Goal: Information Seeking & Learning: Learn about a topic

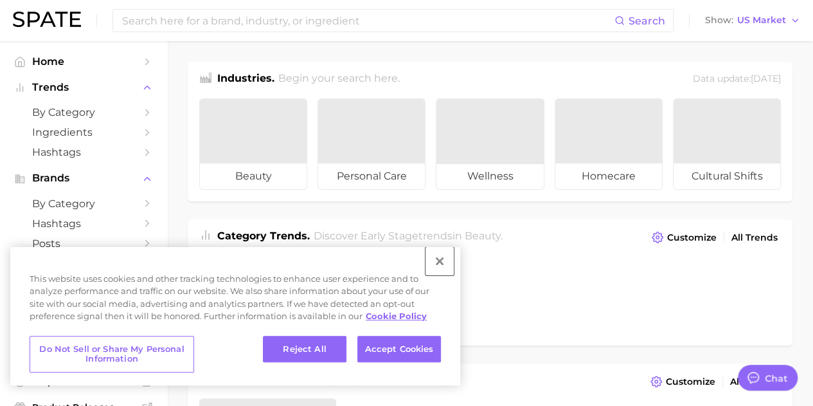
click at [444, 260] on button "Close" at bounding box center [440, 261] width 28 height 28
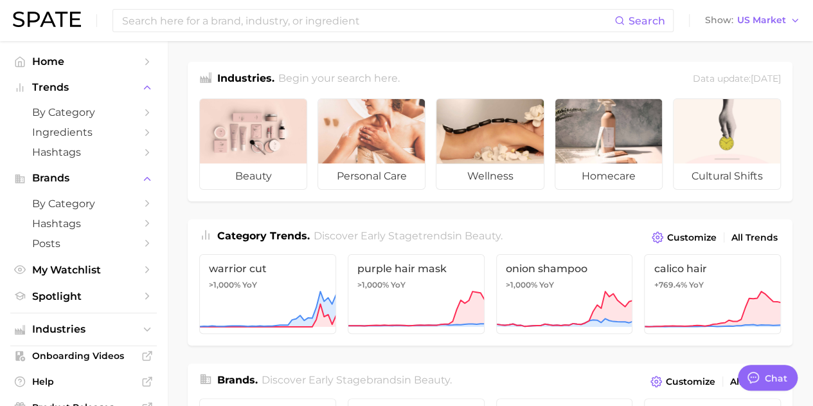
click at [82, 204] on span "by Category" at bounding box center [83, 203] width 103 height 12
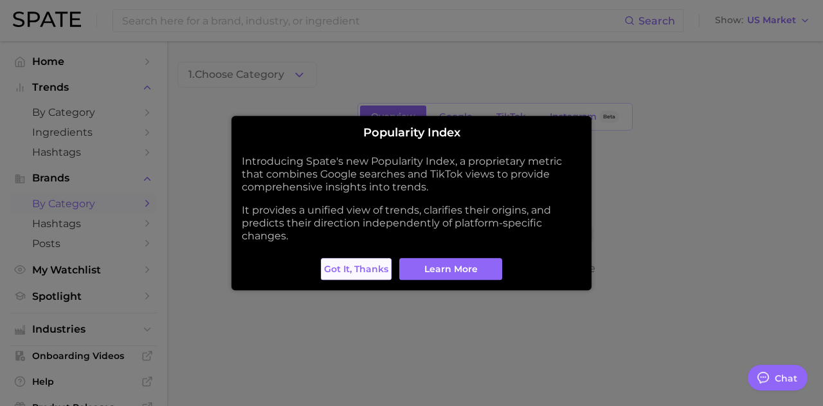
click at [363, 268] on span "Got it, thanks" at bounding box center [356, 269] width 64 height 11
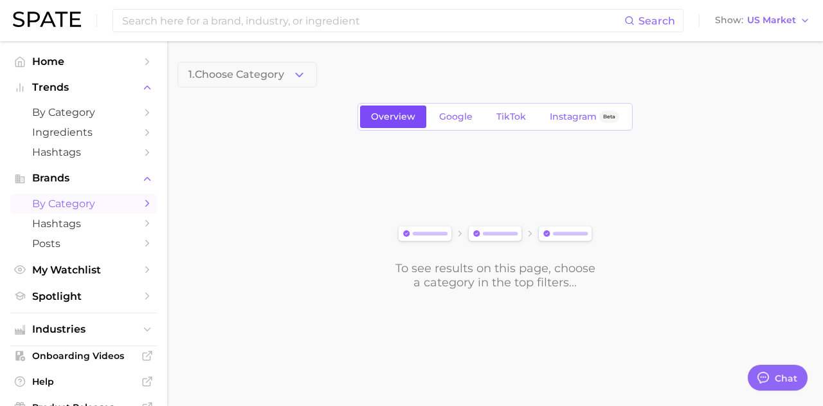
click at [391, 125] on link "Overview" at bounding box center [393, 116] width 66 height 23
click at [231, 64] on button "1. Choose Category" at bounding box center [247, 75] width 140 height 26
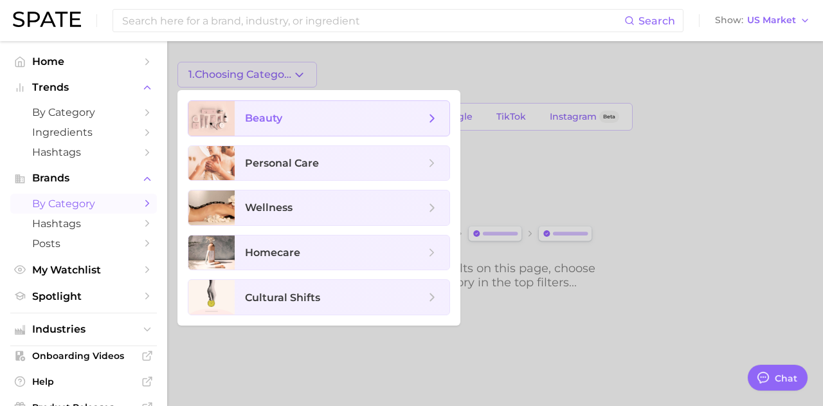
click at [273, 112] on span "beauty" at bounding box center [263, 118] width 37 height 12
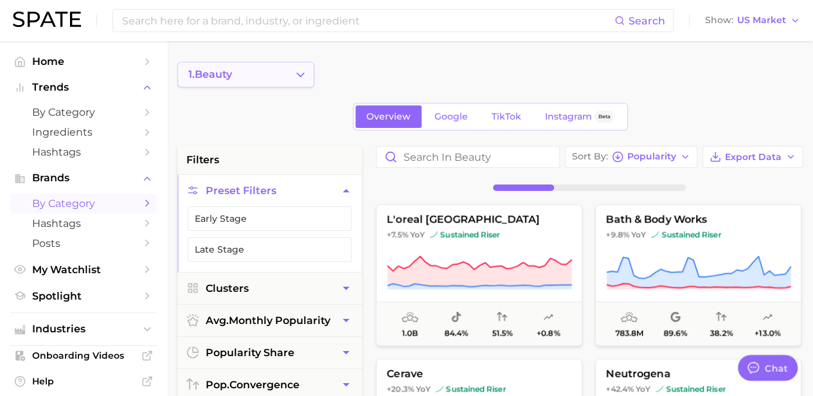
click at [300, 82] on button "1. beauty" at bounding box center [245, 75] width 137 height 26
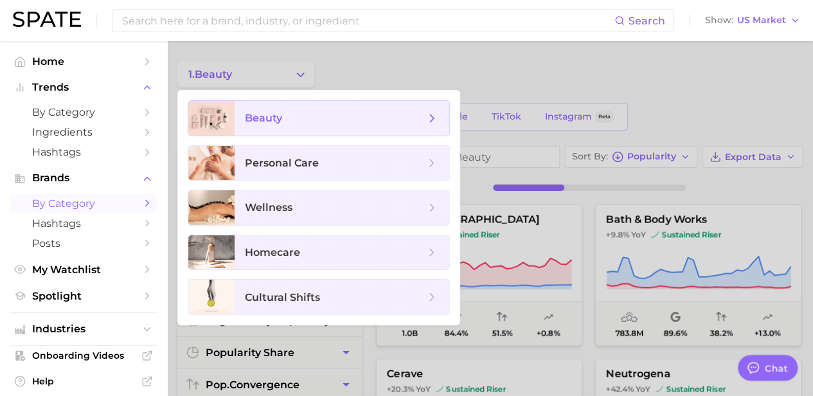
click at [402, 118] on span "beauty" at bounding box center [335, 118] width 180 height 14
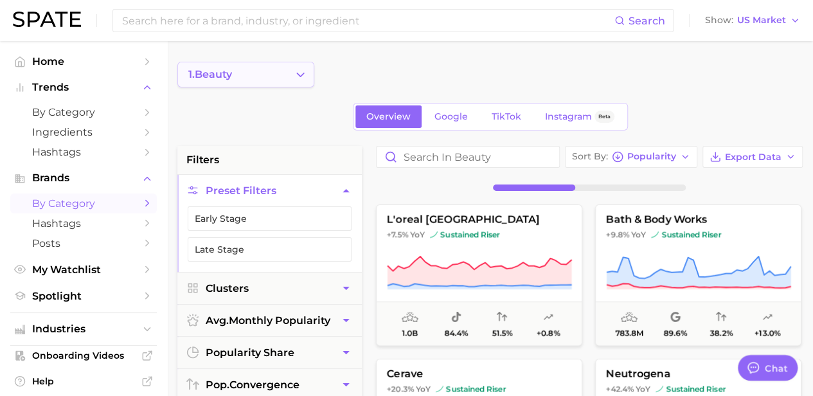
click at [287, 78] on button "1. beauty" at bounding box center [245, 75] width 137 height 26
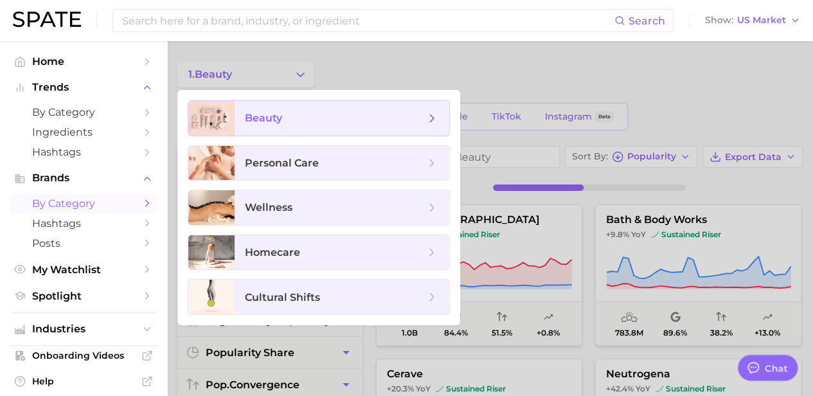
click at [427, 113] on icon at bounding box center [432, 118] width 14 height 14
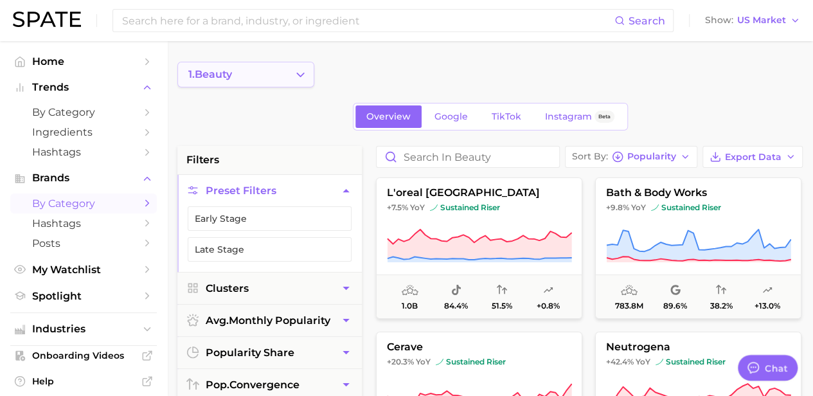
click at [309, 75] on button "1. beauty" at bounding box center [245, 75] width 137 height 26
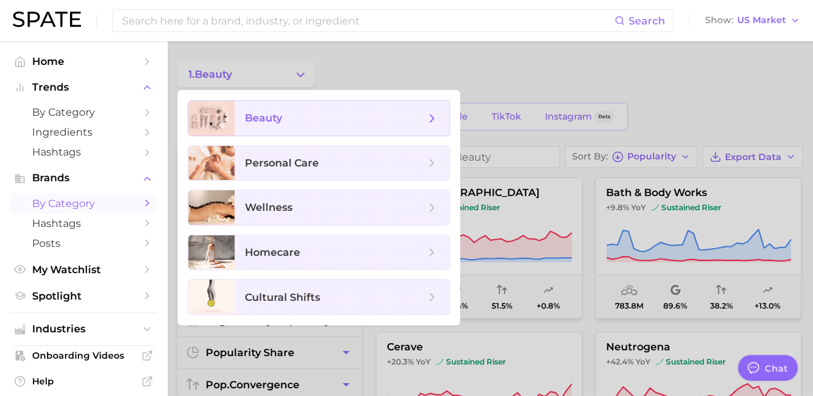
click at [433, 121] on icon at bounding box center [432, 118] width 14 height 14
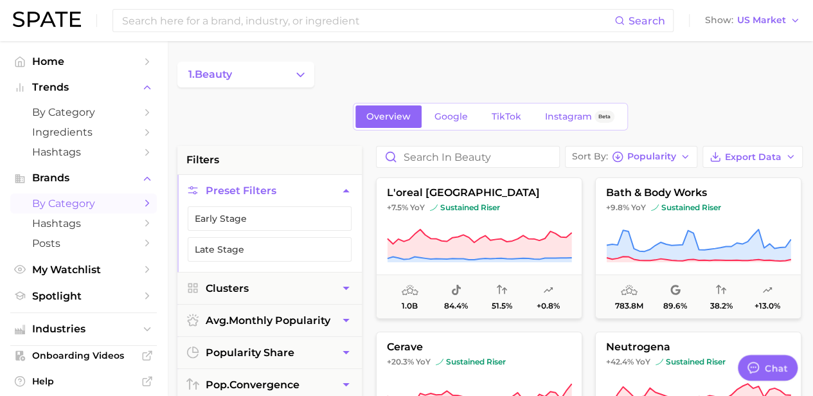
click at [141, 201] on icon "Sidebar" at bounding box center [147, 203] width 12 height 12
click at [131, 112] on link "by Category" at bounding box center [83, 112] width 147 height 20
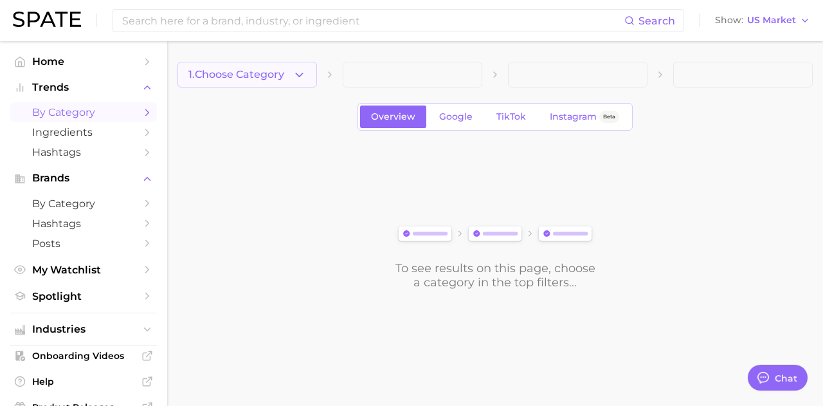
click at [303, 75] on icon "button" at bounding box center [300, 75] width 14 height 14
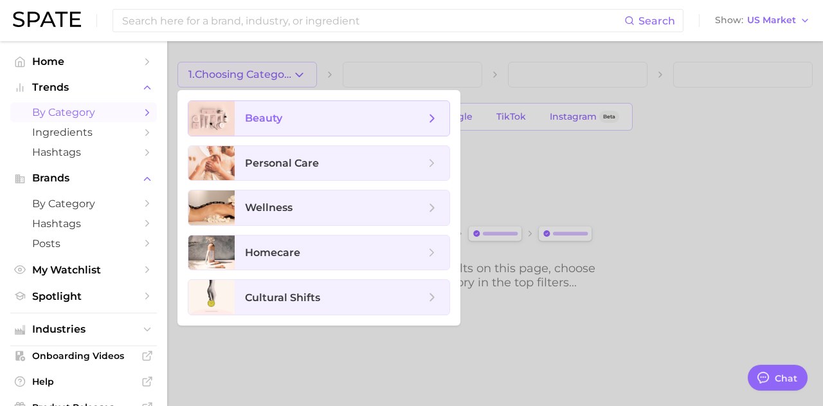
click at [303, 127] on span "beauty" at bounding box center [342, 118] width 215 height 35
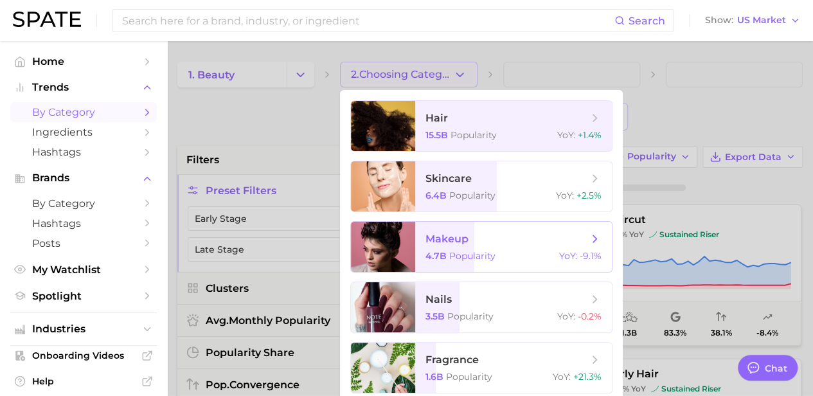
click at [453, 228] on span "makeup 4.7b Popularity YoY : -9.1%" at bounding box center [513, 247] width 197 height 50
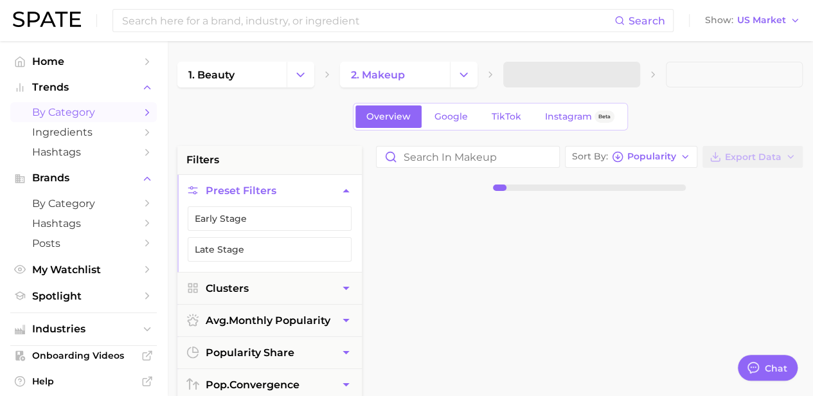
click at [568, 77] on span at bounding box center [571, 75] width 137 height 26
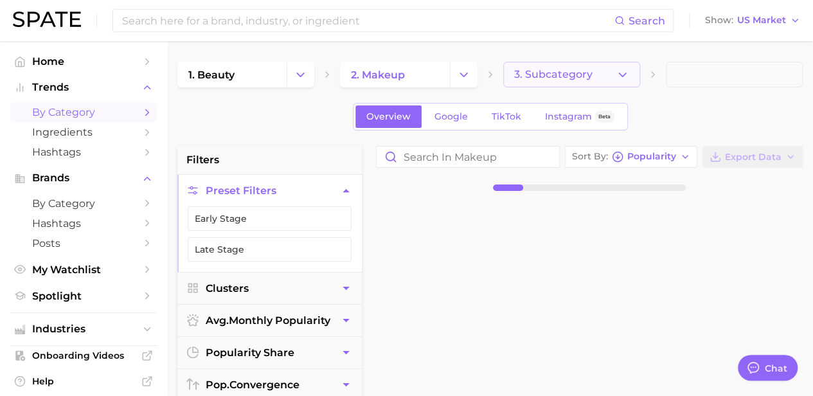
click at [568, 79] on span "3. Subcategory" at bounding box center [553, 75] width 78 height 12
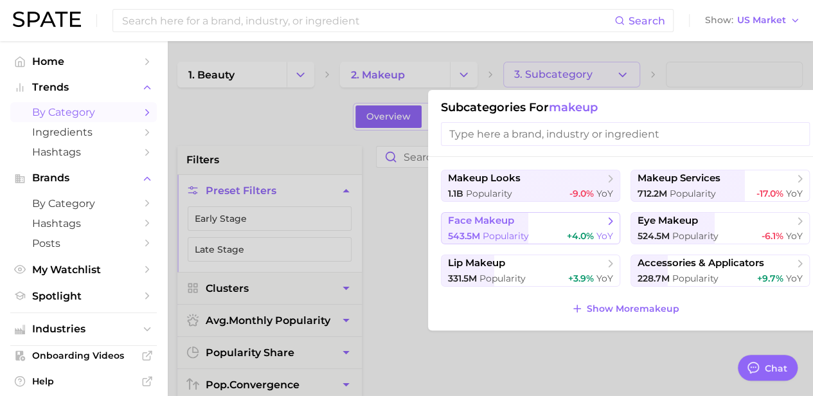
click at [530, 231] on div "543.5m Popularity +4.0% YoY" at bounding box center [530, 236] width 165 height 12
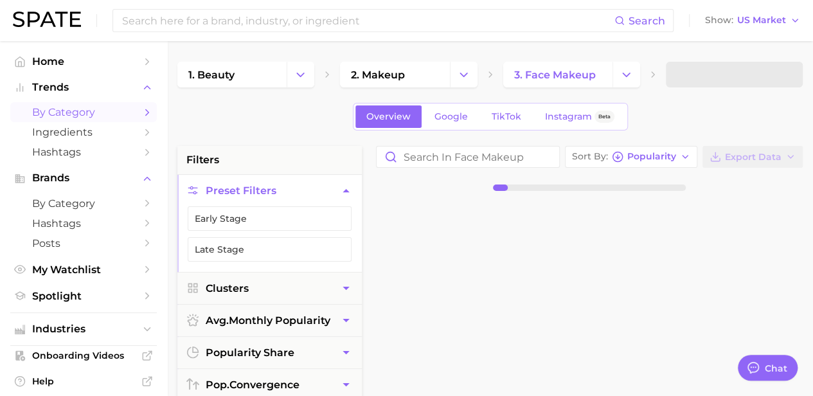
click at [706, 75] on span at bounding box center [734, 75] width 137 height 26
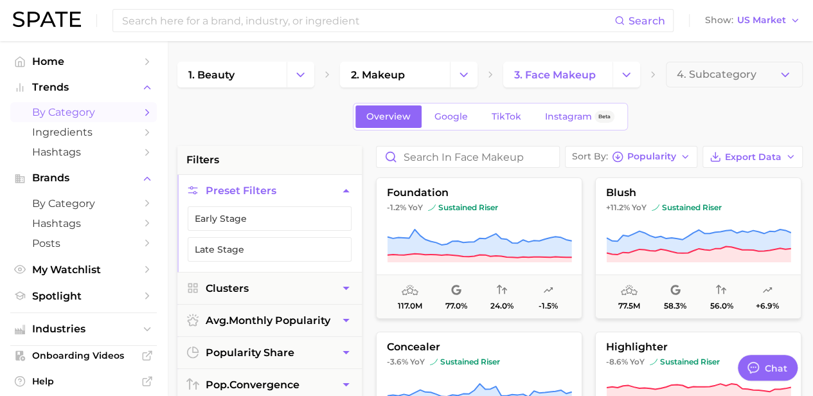
click at [706, 75] on span "4. Subcategory" at bounding box center [717, 75] width 80 height 12
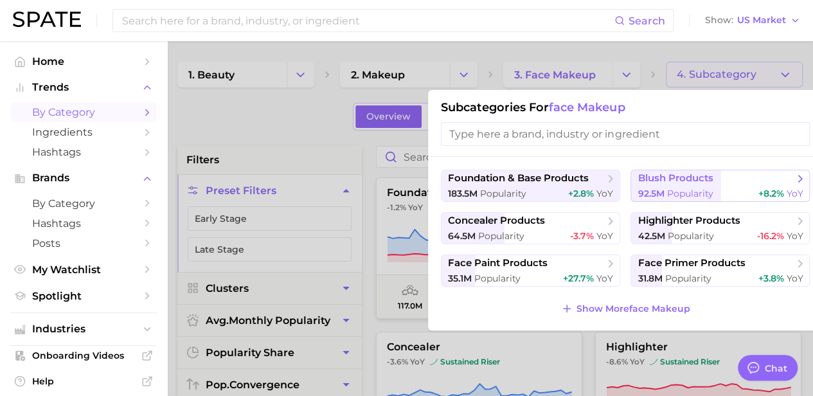
click at [701, 186] on button "blush products 92.5m Popularity +8.2% YoY" at bounding box center [720, 186] width 179 height 32
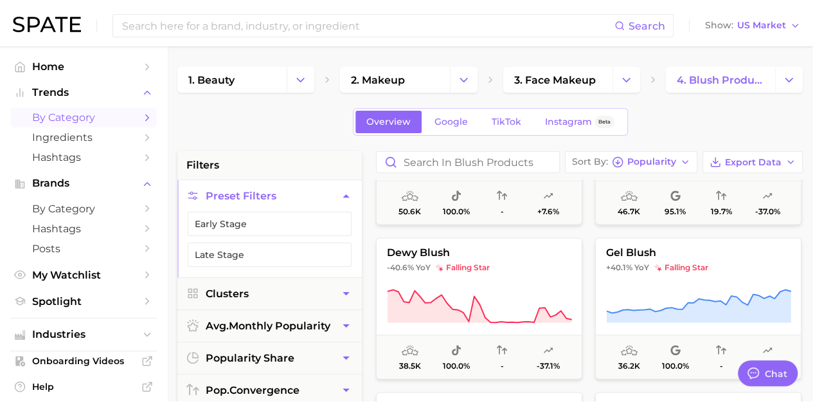
scroll to position [3331, 0]
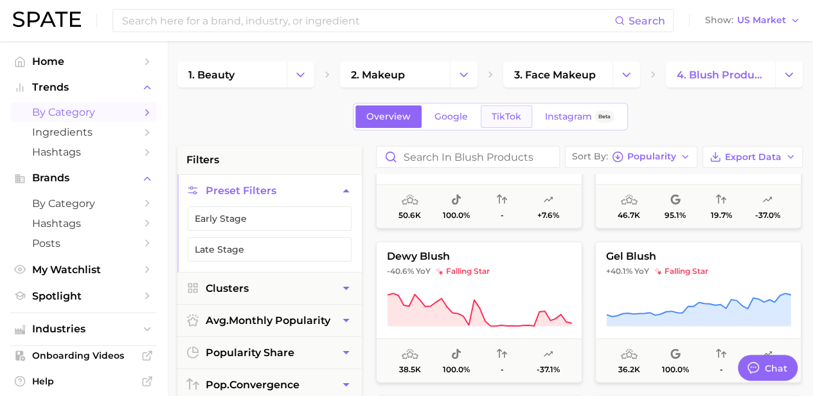
click at [501, 112] on span "TikTok" at bounding box center [507, 116] width 30 height 11
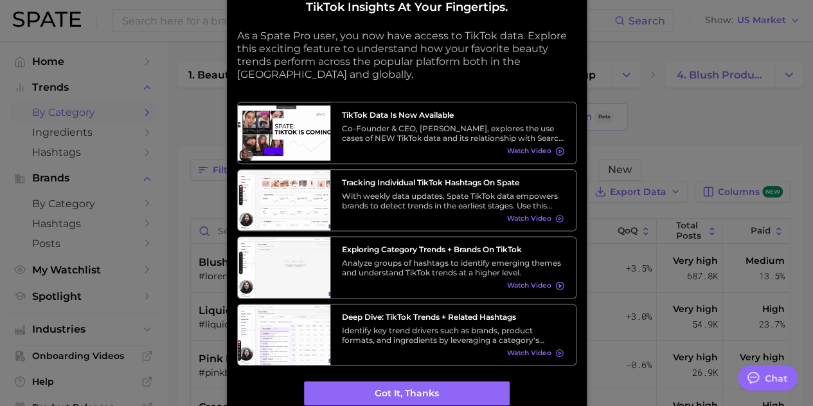
type textarea "x"
click at [681, 105] on div at bounding box center [406, 203] width 813 height 406
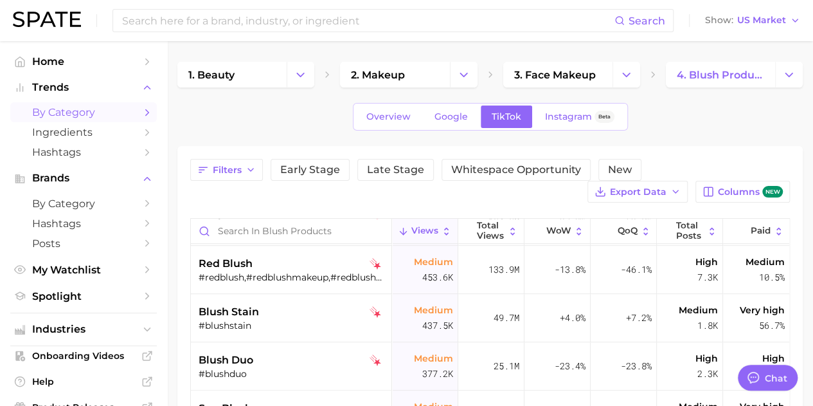
scroll to position [593, 0]
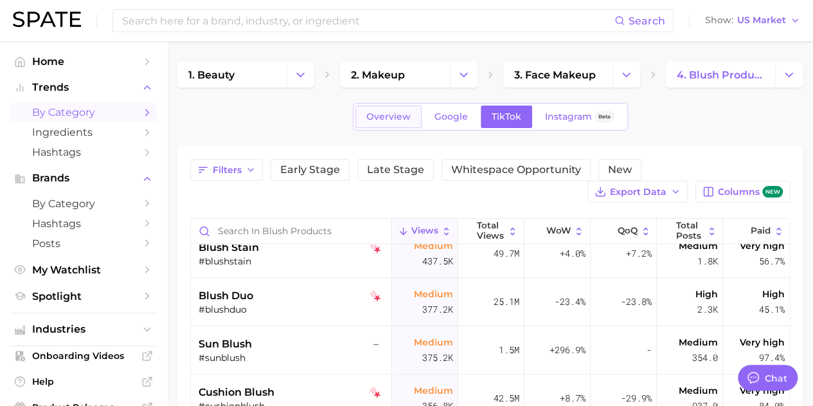
click at [390, 114] on span "Overview" at bounding box center [388, 116] width 44 height 11
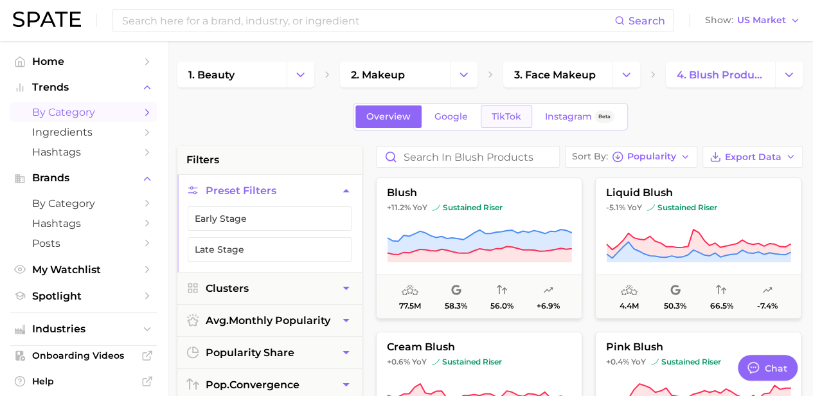
click at [484, 122] on link "TikTok" at bounding box center [506, 116] width 51 height 23
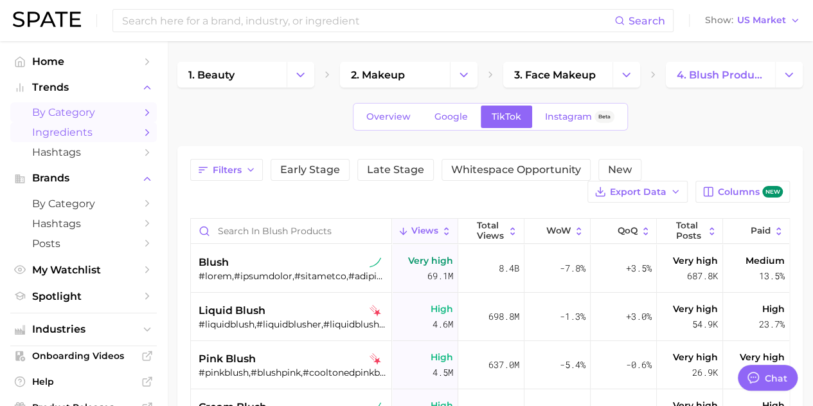
click at [110, 138] on span "Ingredients" at bounding box center [83, 132] width 103 height 12
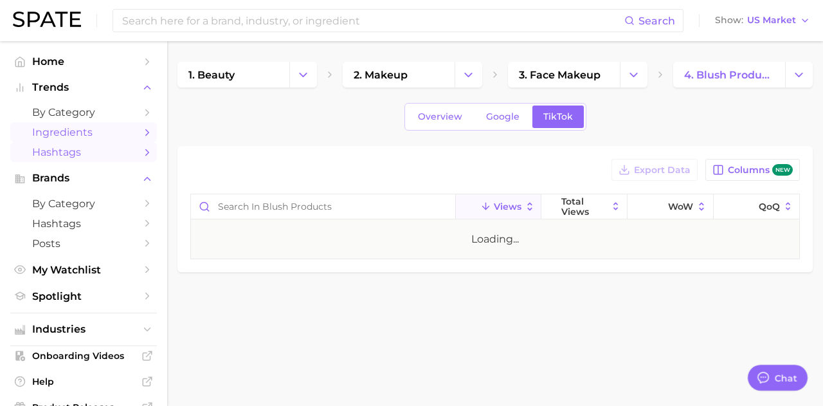
click at [109, 156] on span "Hashtags" at bounding box center [83, 152] width 103 height 12
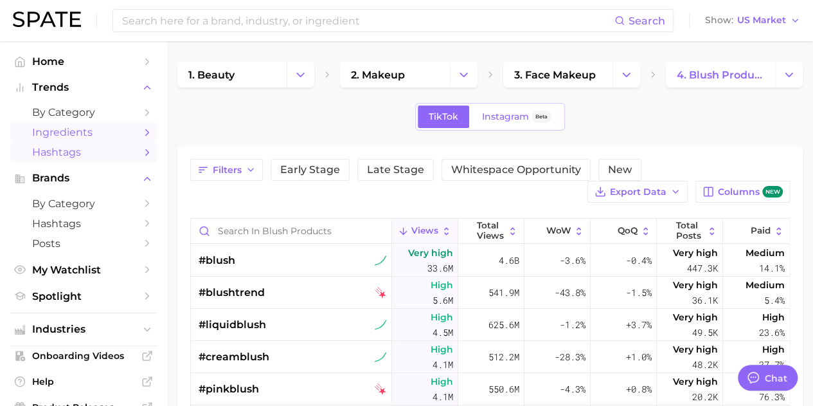
click at [100, 129] on span "Ingredients" at bounding box center [83, 132] width 103 height 12
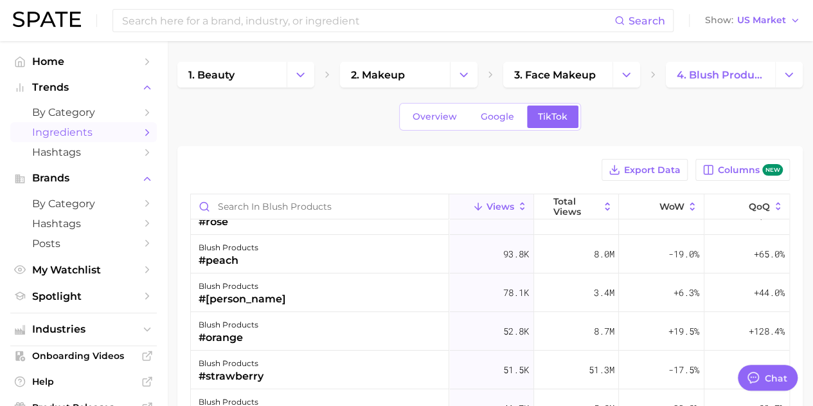
scroll to position [80, 0]
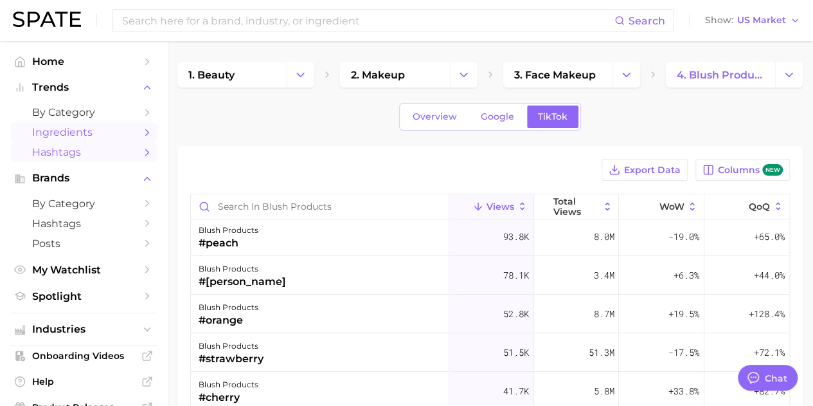
click at [77, 155] on span "Hashtags" at bounding box center [83, 152] width 103 height 12
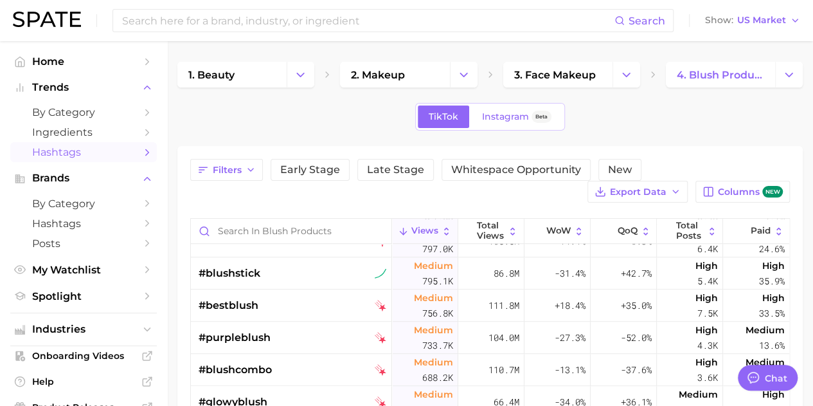
scroll to position [633, 0]
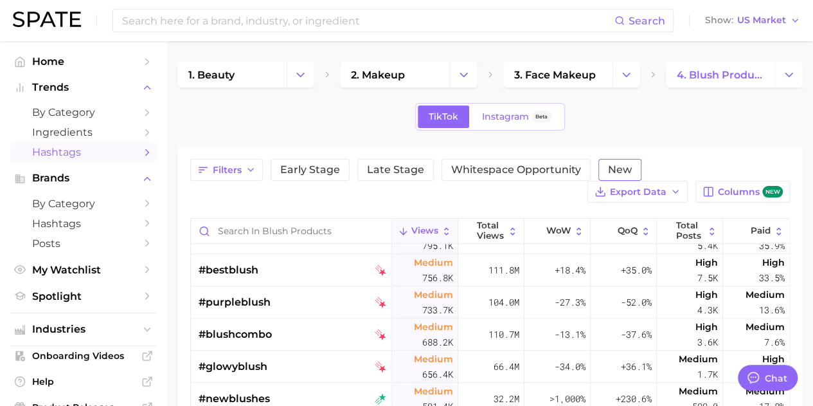
click at [615, 159] on button "New" at bounding box center [620, 170] width 43 height 22
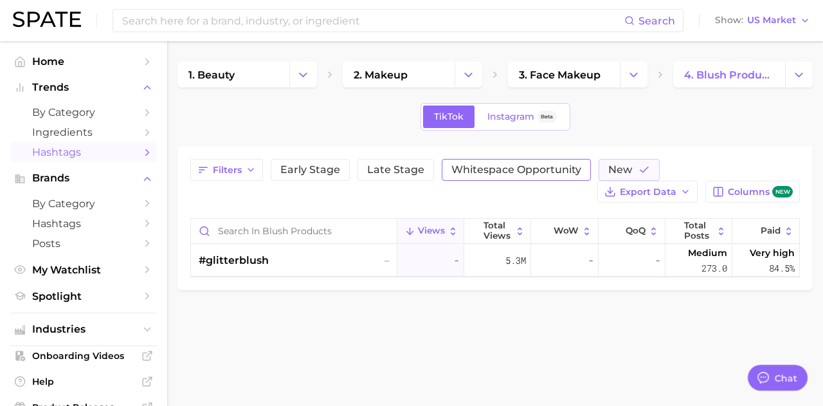
click at [528, 177] on button "Whitespace Opportunity" at bounding box center [516, 170] width 149 height 22
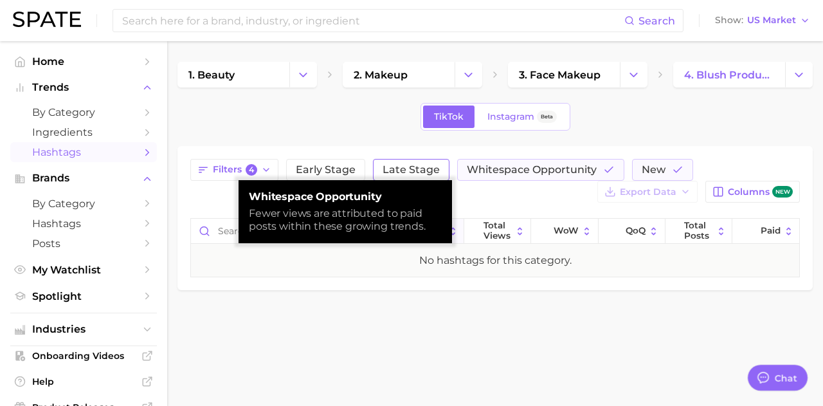
click at [419, 167] on span "Late Stage" at bounding box center [411, 170] width 57 height 10
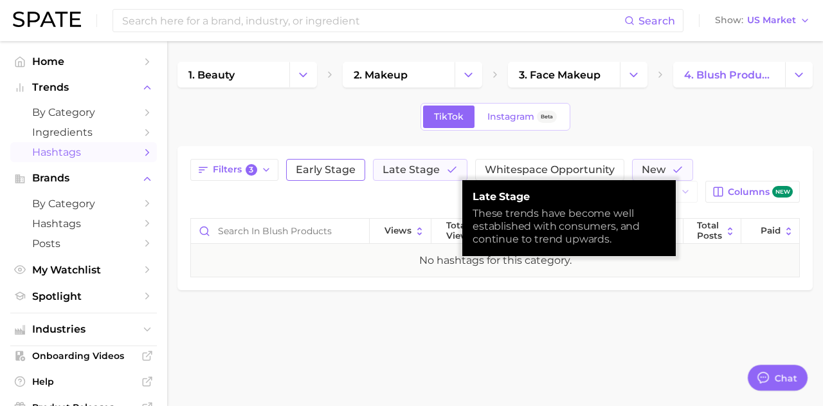
click at [330, 159] on button "Early Stage" at bounding box center [325, 170] width 79 height 22
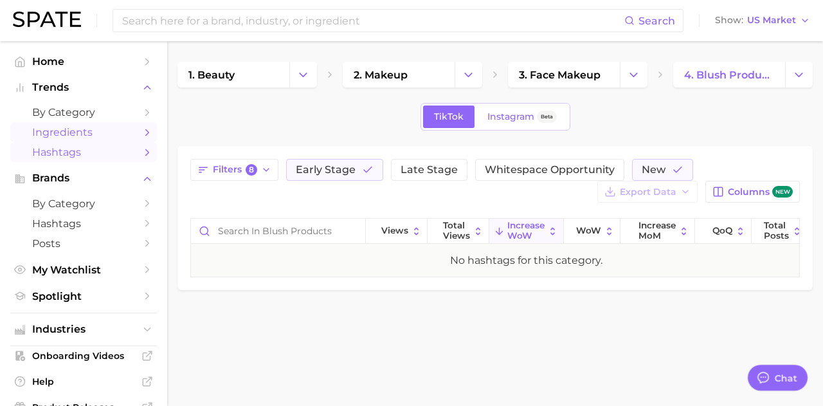
click at [106, 123] on link "Ingredients" at bounding box center [83, 132] width 147 height 20
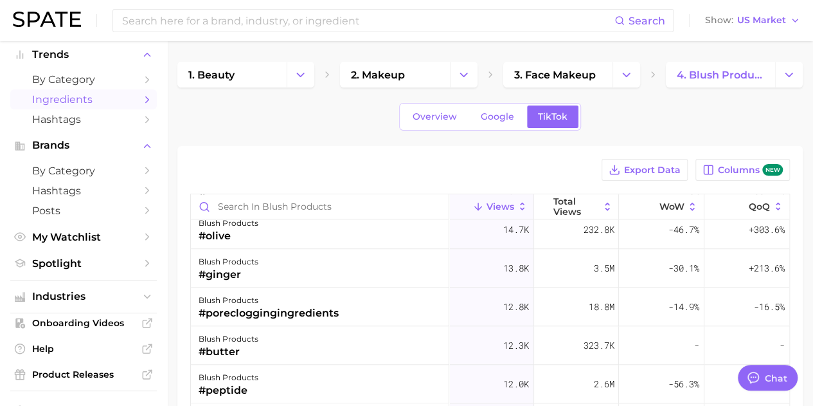
scroll to position [673, 0]
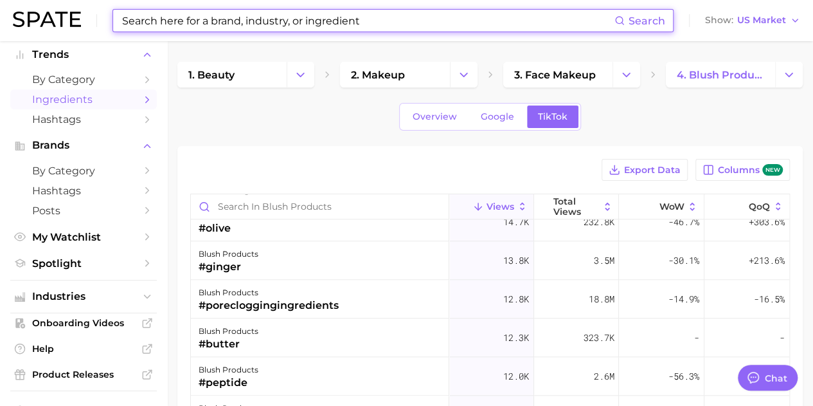
click at [189, 23] on input at bounding box center [368, 21] width 494 height 22
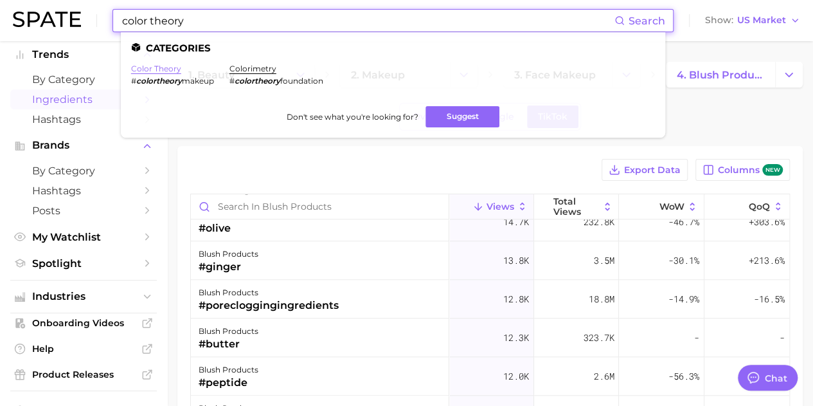
type input "color theory"
click at [164, 71] on link "color theory" at bounding box center [156, 69] width 50 height 10
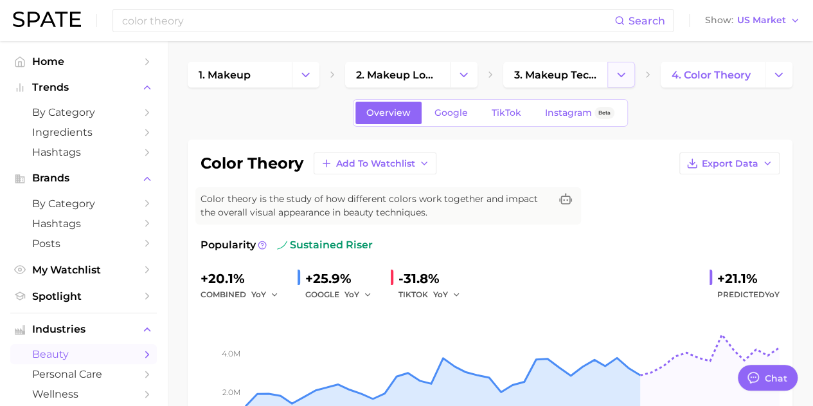
click at [630, 75] on button "Change Category" at bounding box center [622, 75] width 28 height 26
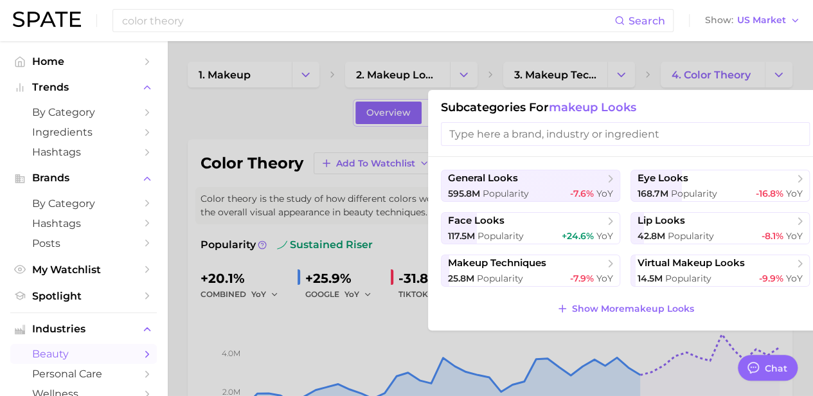
click at [460, 73] on div at bounding box center [406, 198] width 813 height 396
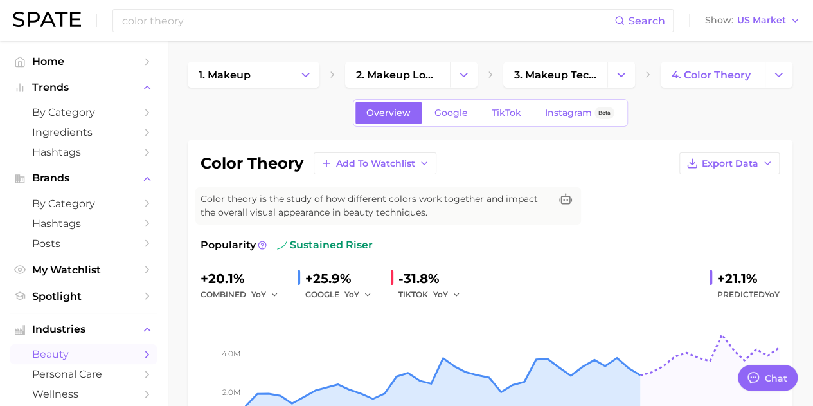
click at [460, 73] on polyline "Change Category" at bounding box center [463, 74] width 7 height 3
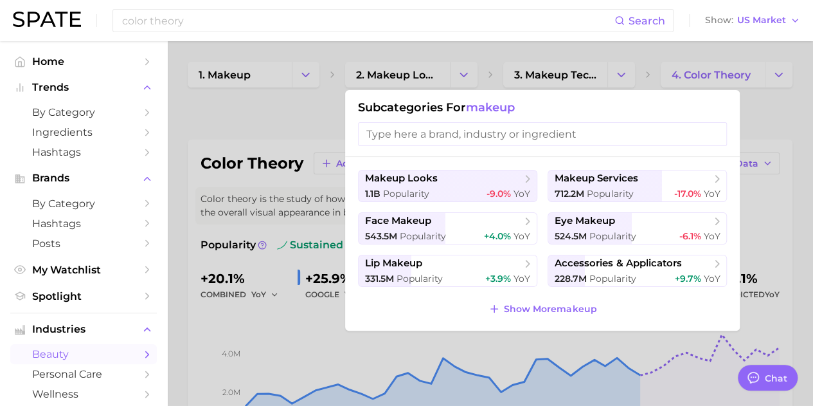
click at [383, 56] on div at bounding box center [406, 203] width 813 height 406
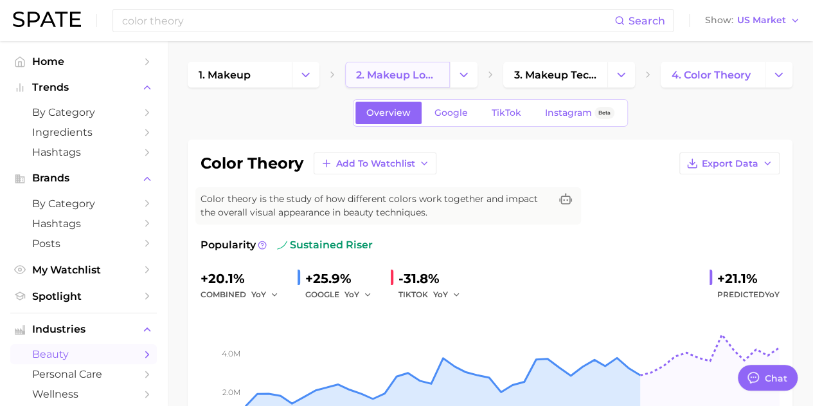
click at [373, 73] on span "2. makeup looks" at bounding box center [397, 75] width 82 height 12
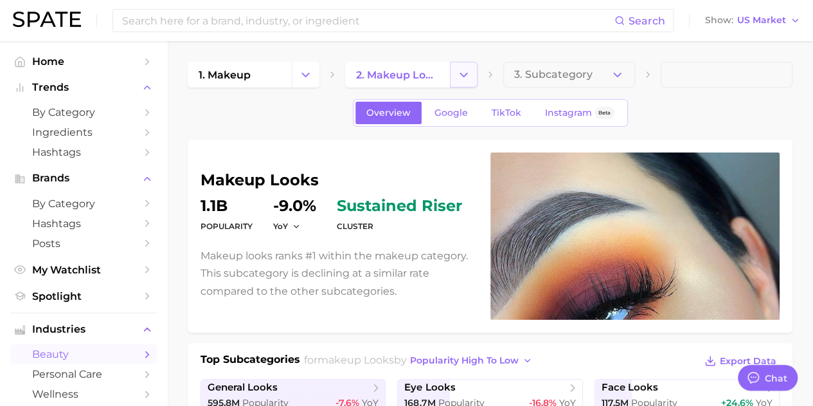
click at [467, 76] on icon "Change Category" at bounding box center [464, 75] width 14 height 14
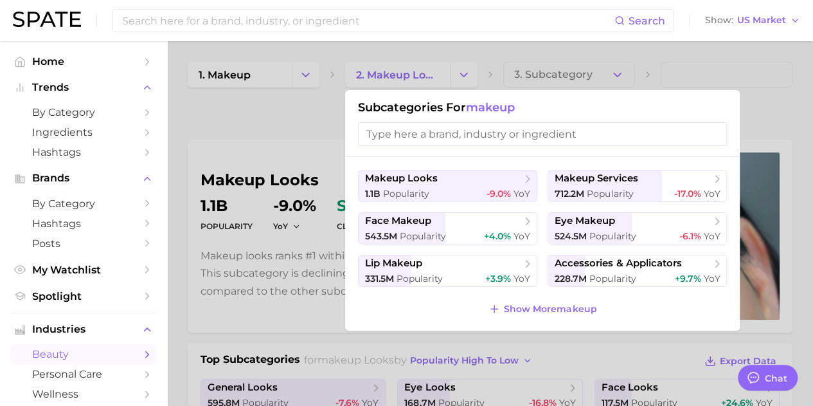
click at [440, 134] on input "search" at bounding box center [542, 134] width 369 height 24
type input "o"
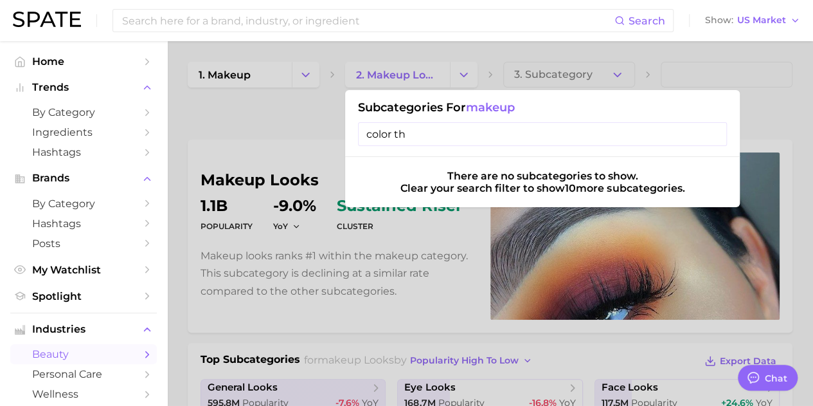
type input "color the"
click at [352, 10] on input at bounding box center [368, 21] width 494 height 22
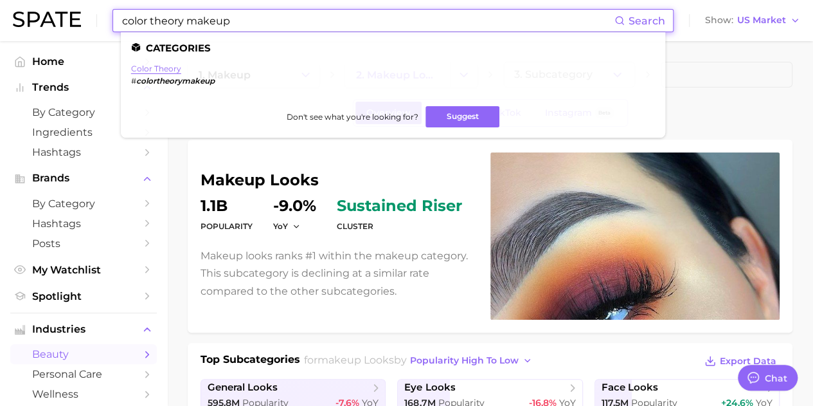
type input "color theory makeup"
click at [162, 69] on link "color theory" at bounding box center [156, 69] width 50 height 10
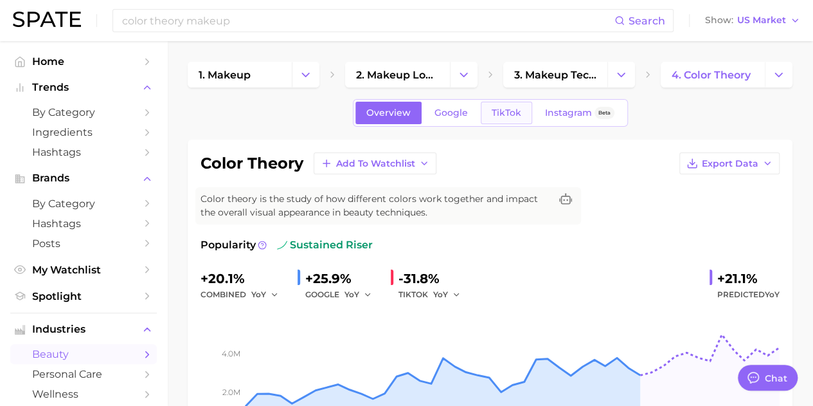
click at [502, 116] on span "TikTok" at bounding box center [507, 112] width 30 height 11
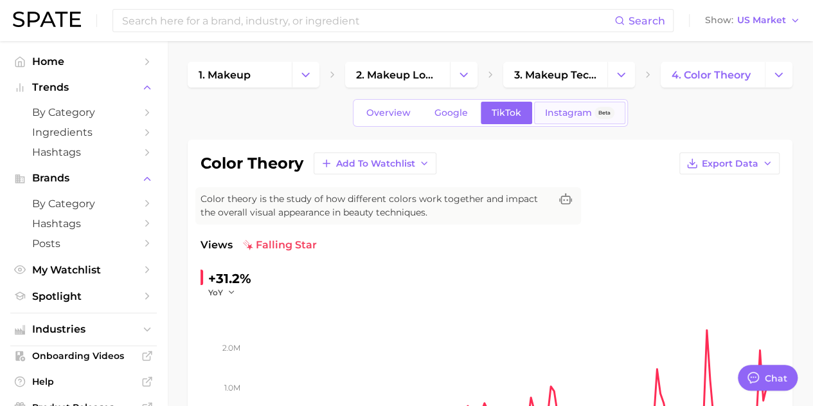
click at [579, 123] on link "Instagram Beta" at bounding box center [579, 113] width 91 height 23
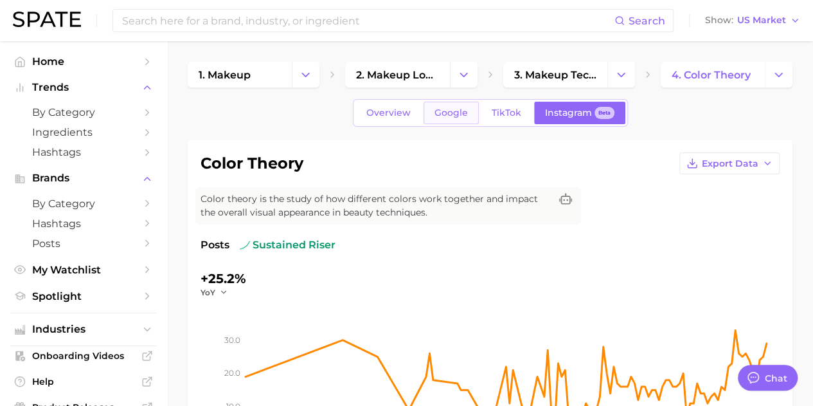
click at [429, 114] on link "Google" at bounding box center [451, 113] width 55 height 23
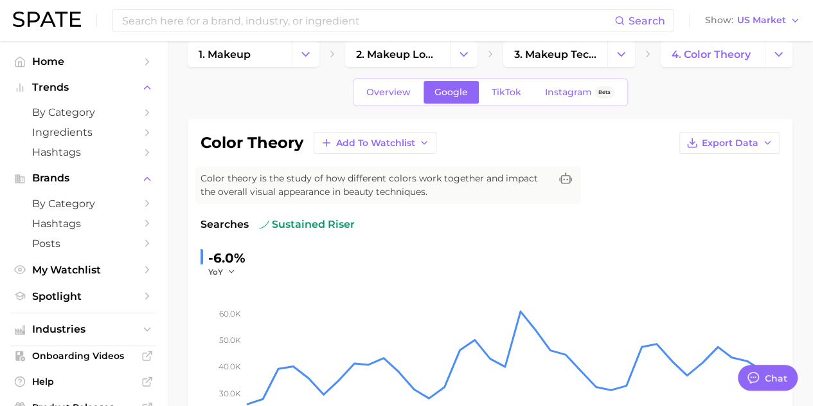
scroll to position [44, 0]
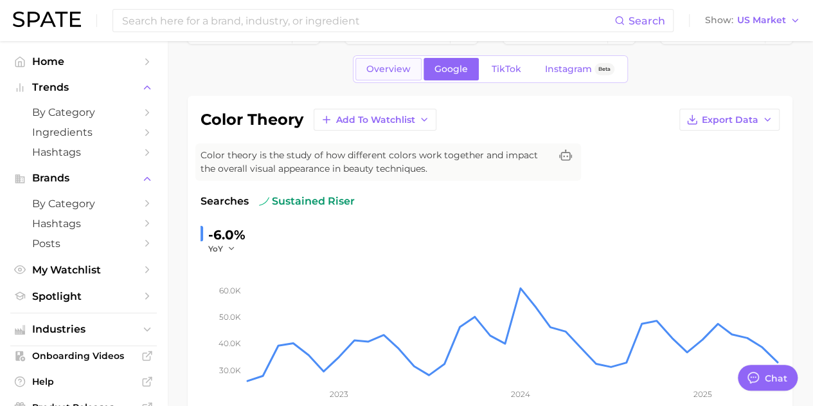
click at [398, 68] on span "Overview" at bounding box center [388, 69] width 44 height 11
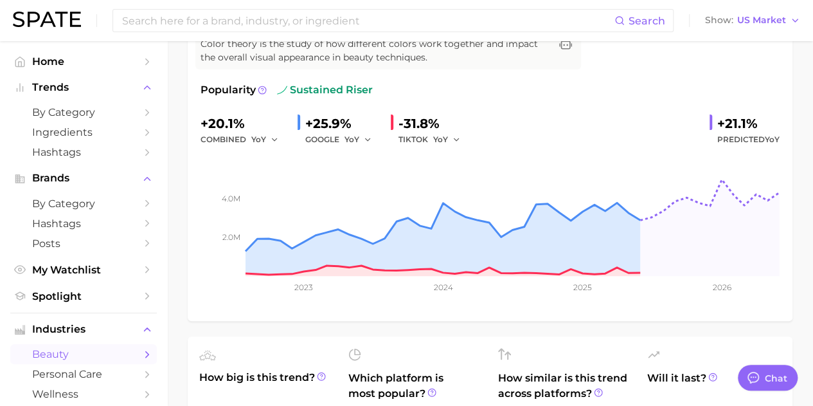
scroll to position [156, 0]
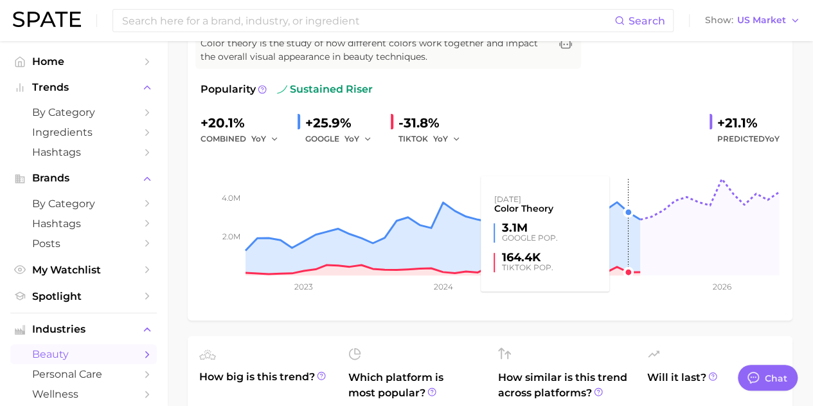
click at [627, 217] on rect at bounding box center [490, 211] width 579 height 129
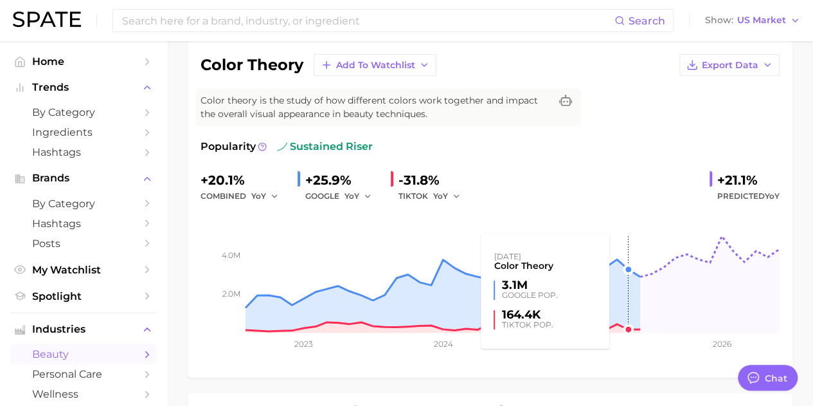
scroll to position [99, 0]
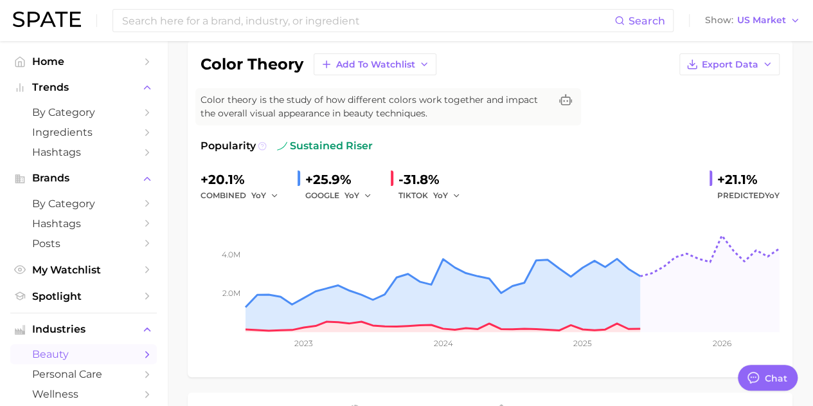
click at [261, 147] on icon at bounding box center [262, 145] width 9 height 9
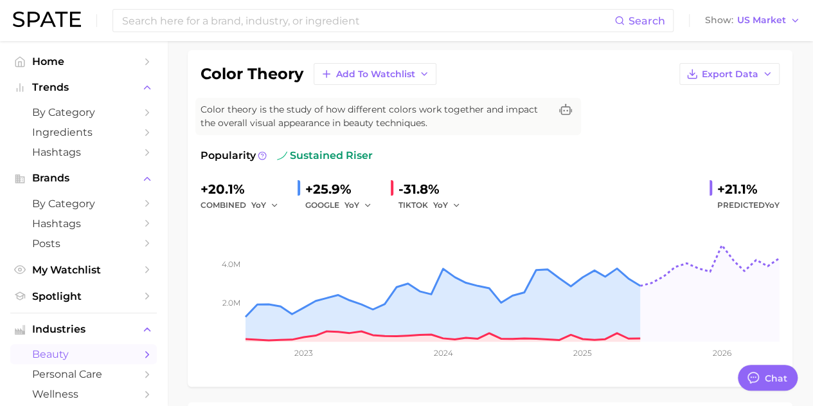
scroll to position [89, 0]
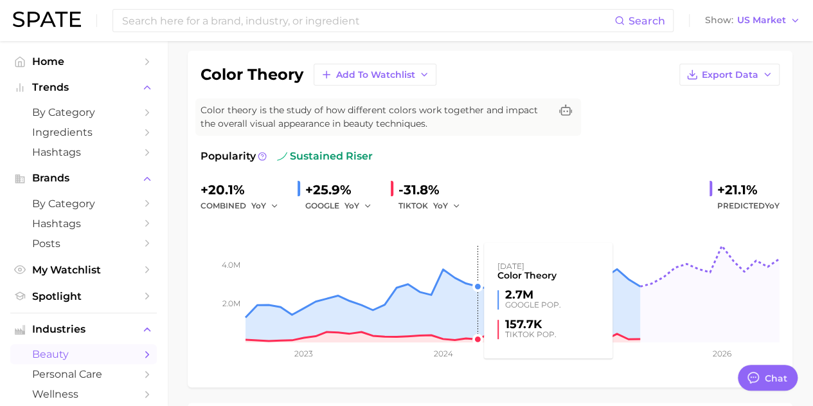
click at [469, 321] on rect at bounding box center [490, 277] width 579 height 129
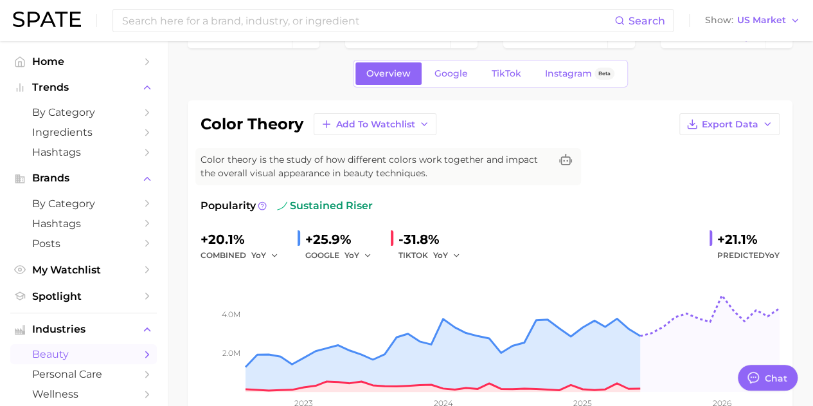
scroll to position [0, 0]
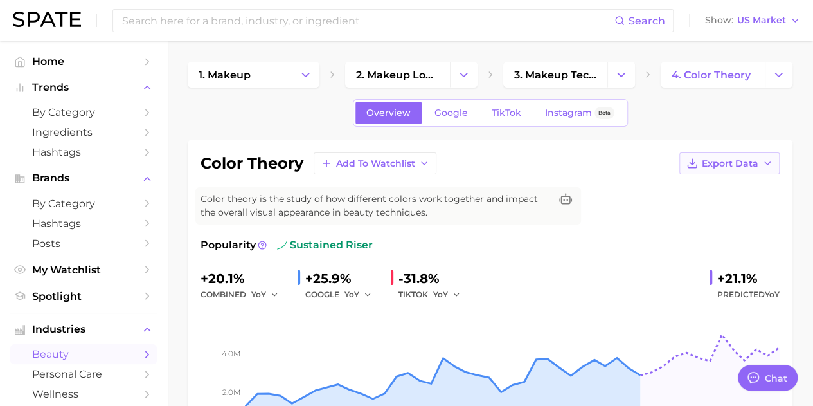
click at [714, 164] on span "Export Data" at bounding box center [730, 163] width 57 height 11
click at [703, 186] on span "Time Series CSV" at bounding box center [697, 187] width 75 height 11
click at [510, 118] on link "TikTok" at bounding box center [506, 113] width 51 height 23
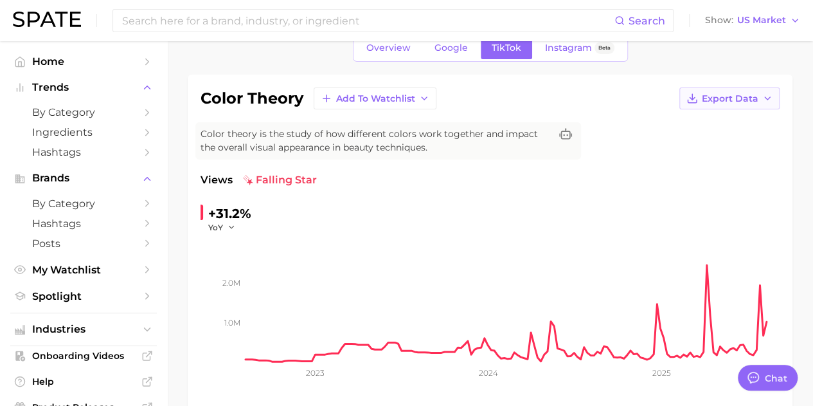
scroll to position [51, 0]
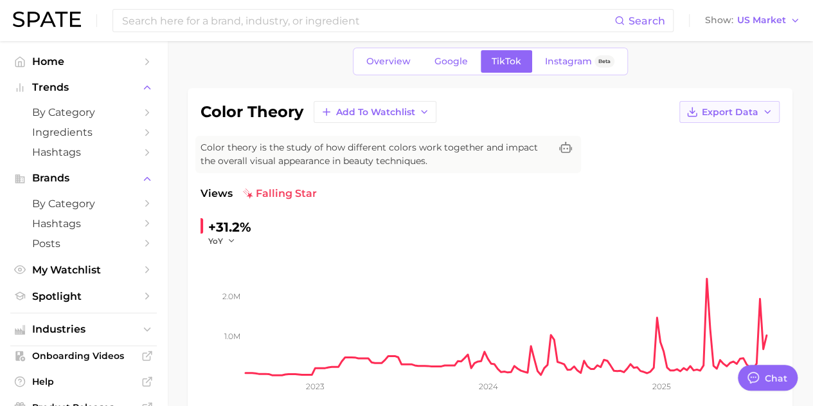
click at [755, 114] on span "Export Data" at bounding box center [730, 112] width 57 height 11
click at [723, 133] on span "Time Series CSV" at bounding box center [697, 136] width 75 height 11
